Goal: Find specific page/section: Find specific page/section

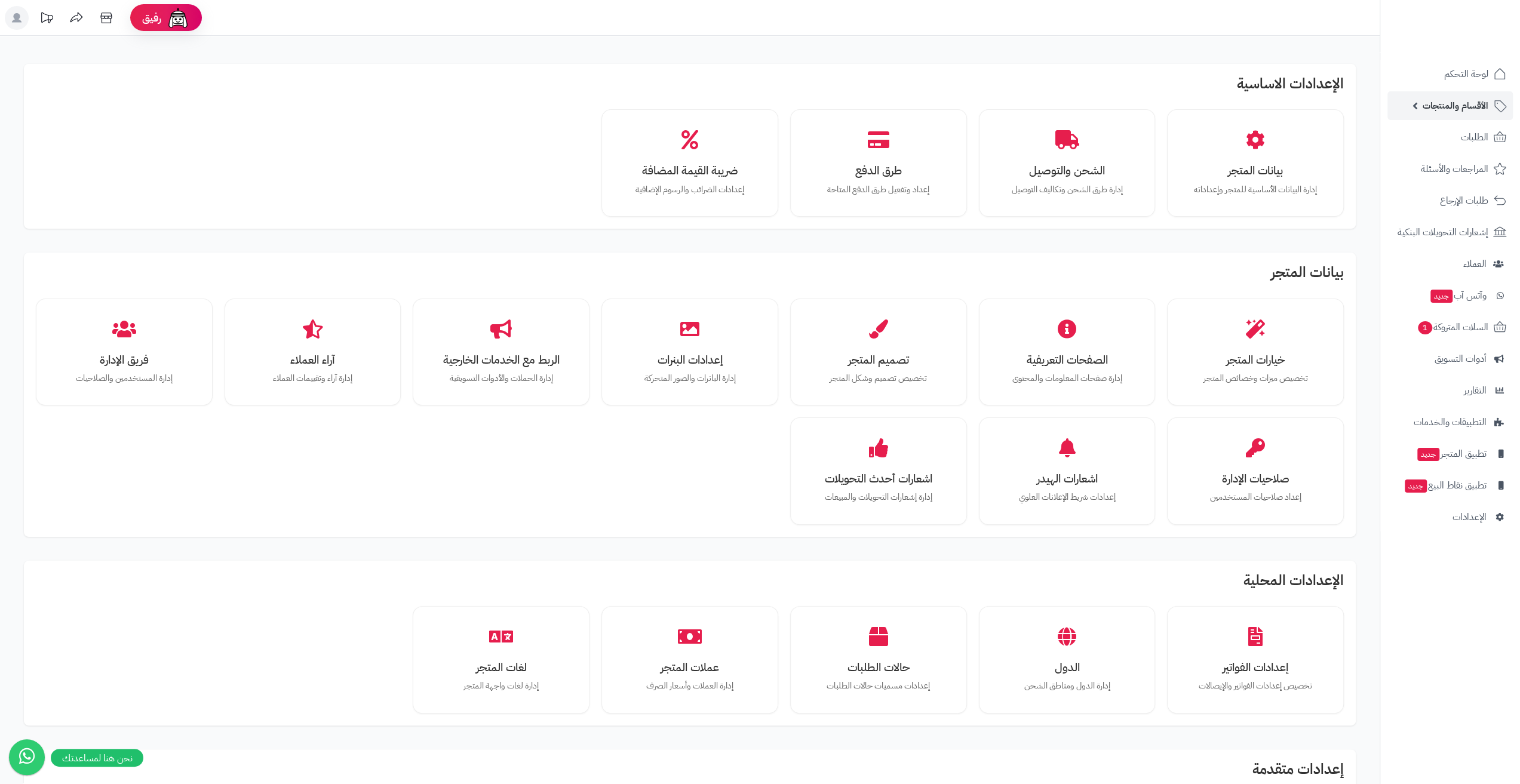
click at [1470, 106] on span "الأقسام والمنتجات" at bounding box center [1454, 105] width 66 height 17
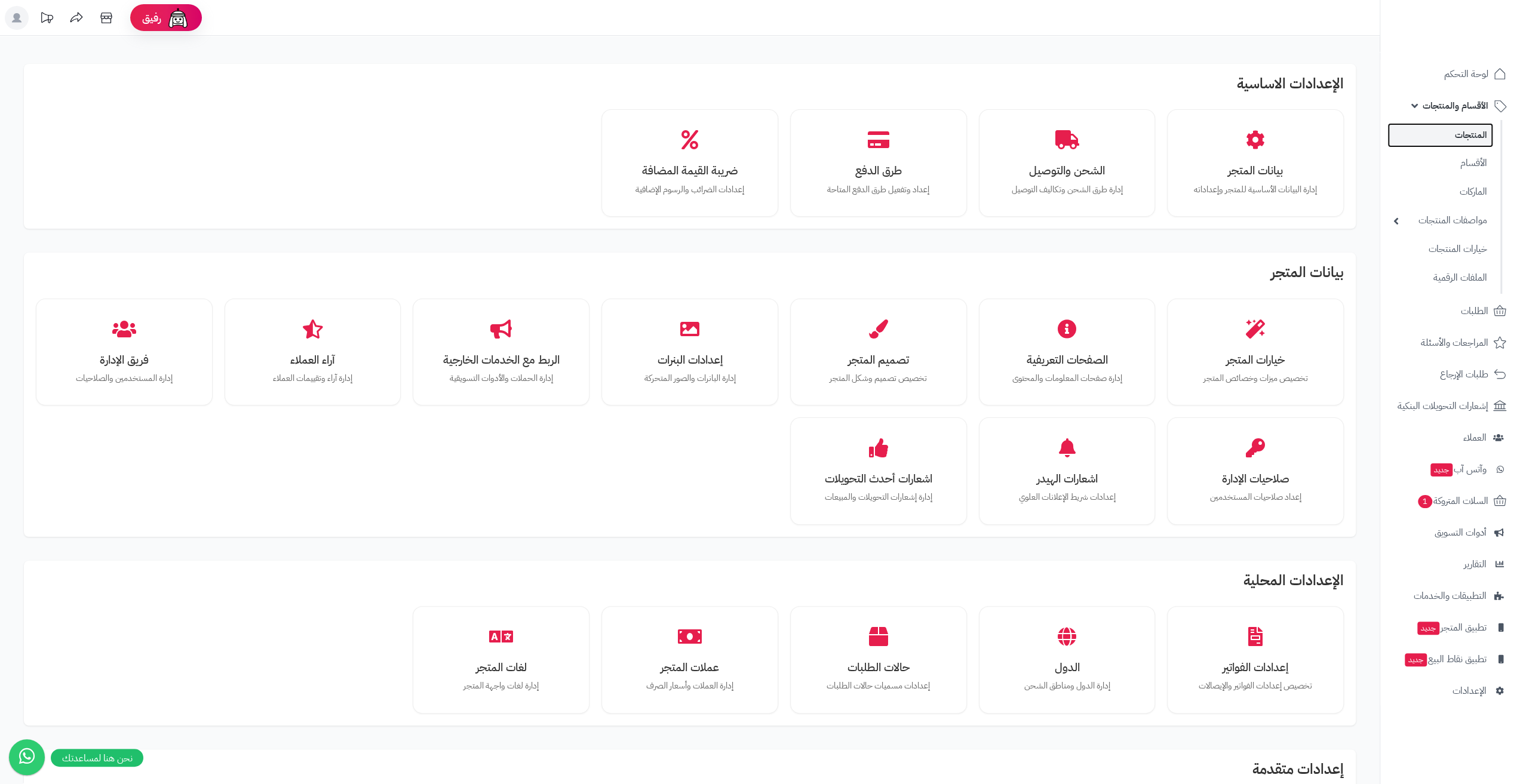
click at [1455, 137] on link "المنتجات" at bounding box center [1440, 135] width 106 height 24
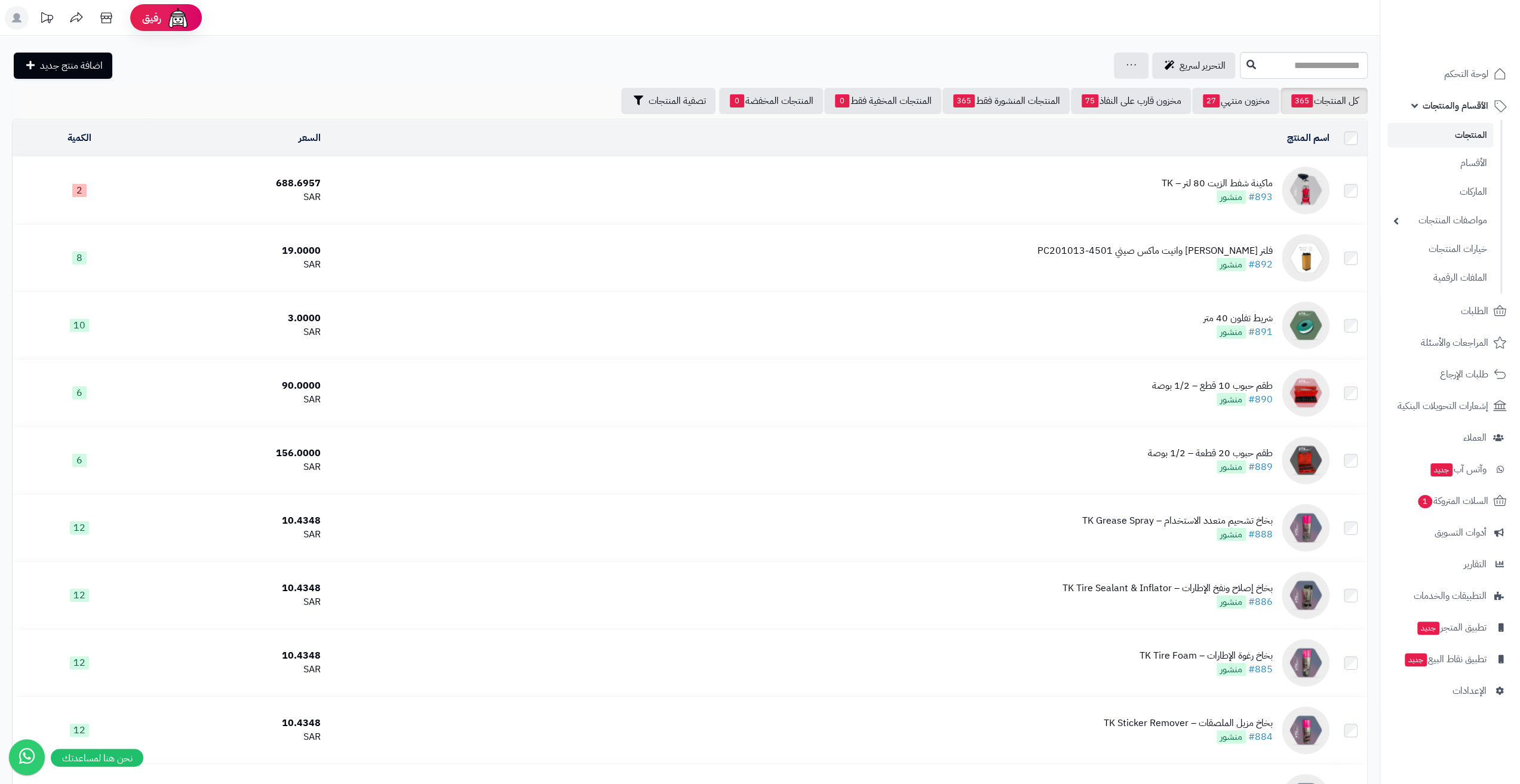
click at [1185, 181] on div "ماكينة شفط الزيت 80 لتر – TK" at bounding box center [1217, 184] width 111 height 14
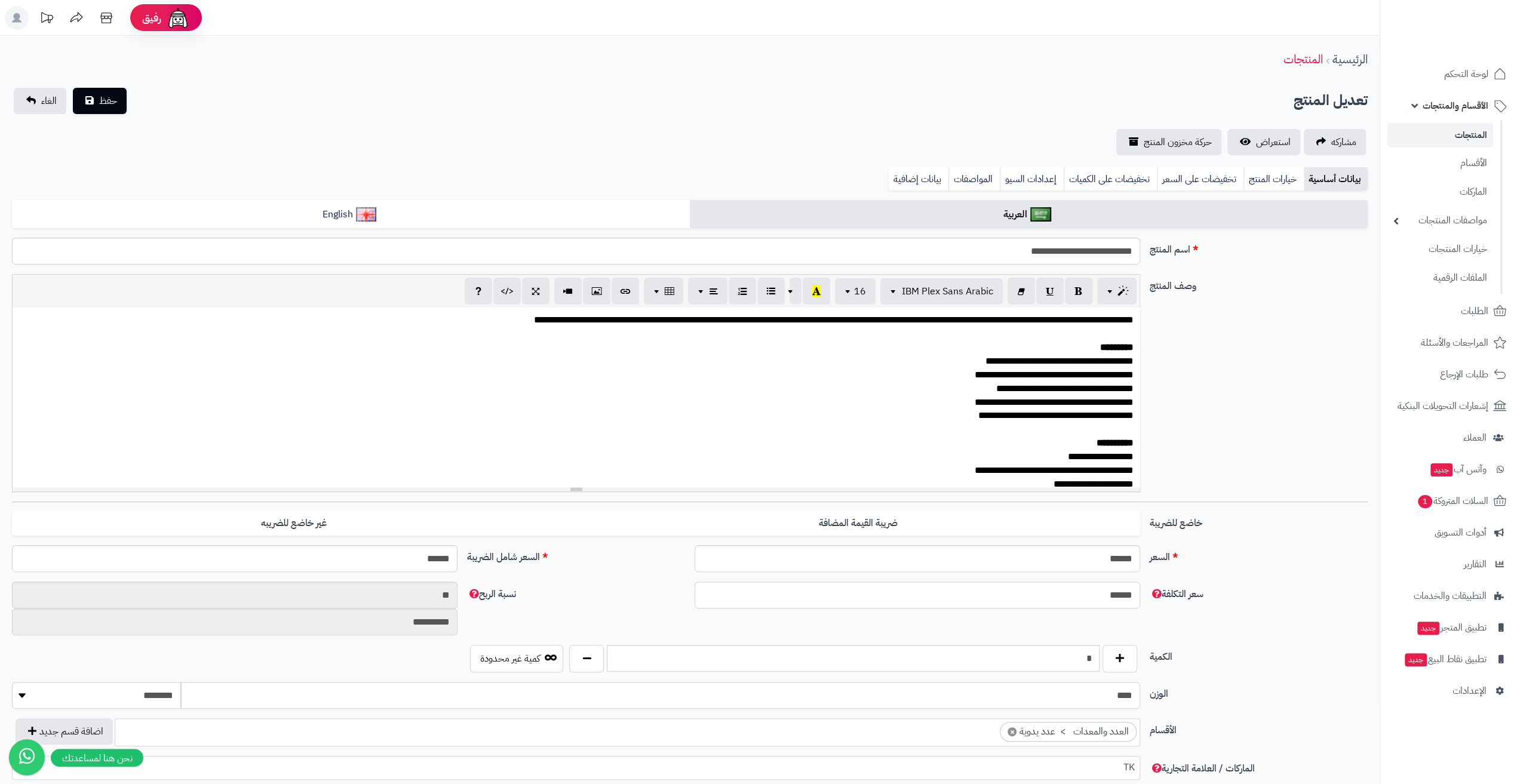
scroll to position [124, 0]
